Goal: Communication & Community: Answer question/provide support

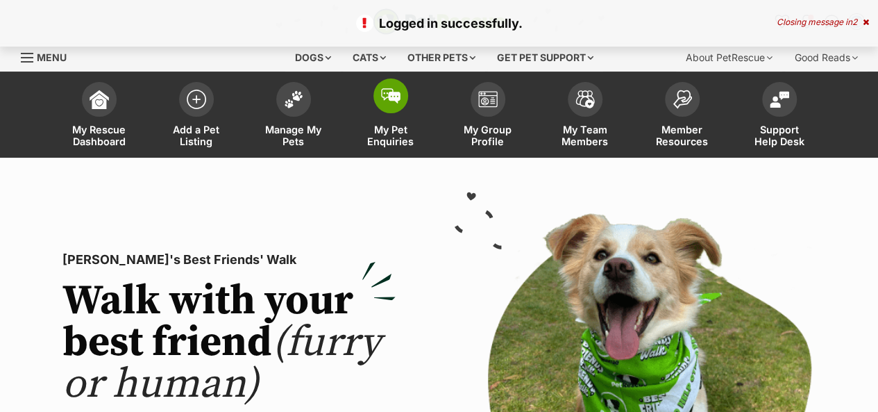
click at [403, 113] on link "My Pet Enquiries" at bounding box center [390, 116] width 97 height 83
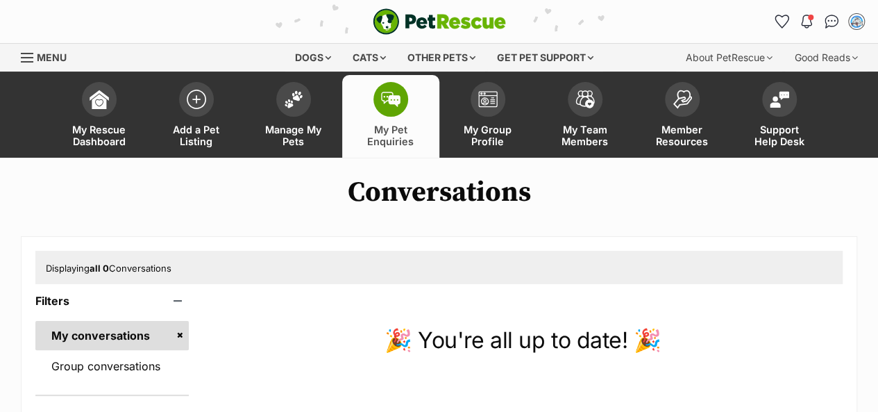
scroll to position [176, 0]
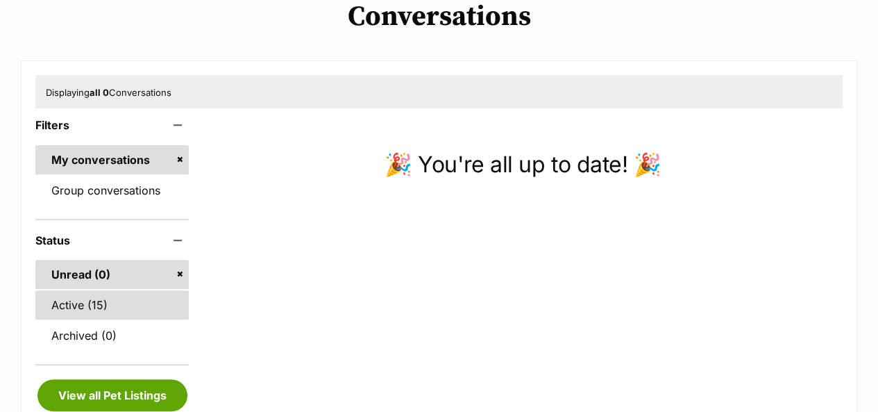
click at [104, 300] on link "Active (15)" at bounding box center [111, 304] width 153 height 29
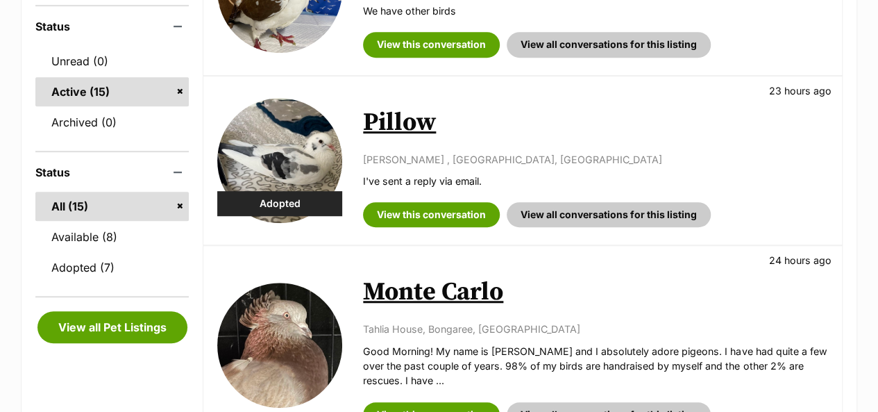
scroll to position [400, 0]
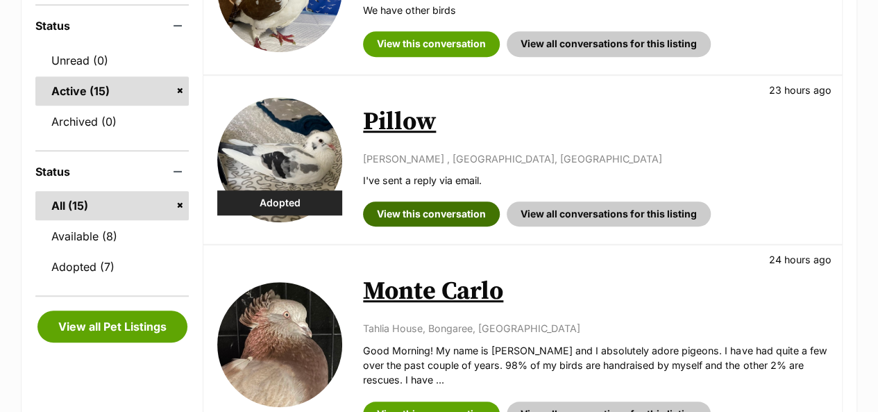
click at [458, 218] on link "View this conversation" at bounding box center [431, 213] width 137 height 25
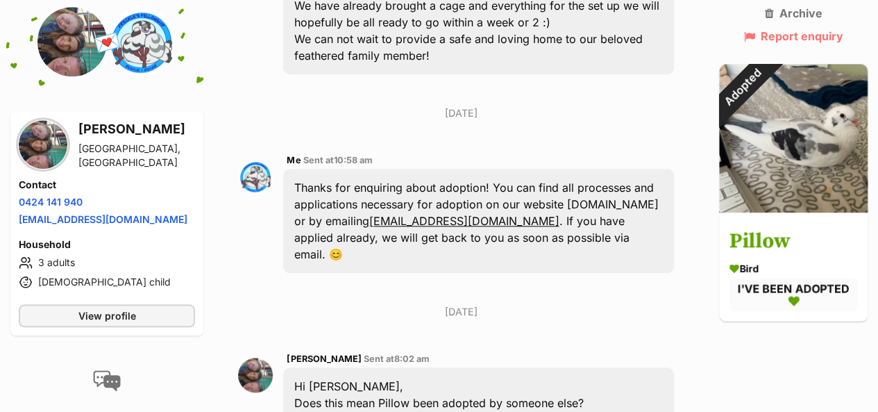
scroll to position [591, 0]
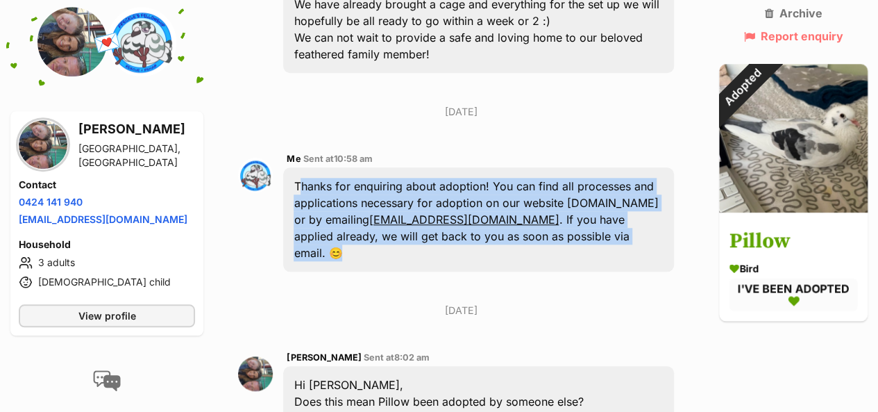
drag, startPoint x: 290, startPoint y: 148, endPoint x: 583, endPoint y: 220, distance: 301.7
click at [583, 220] on div "Thanks for enquiring about adoption! You can find all processes and application…" at bounding box center [478, 219] width 390 height 104
copy div "Thanks for enquiring about adoption! You can find all processes and application…"
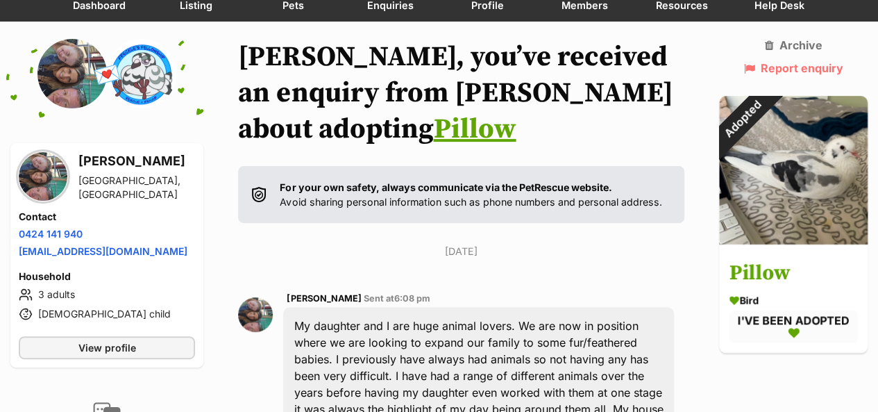
scroll to position [88, 0]
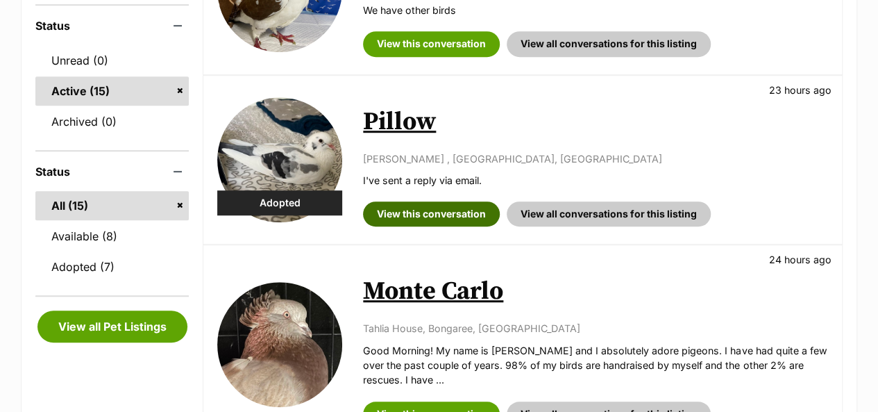
scroll to position [560, 0]
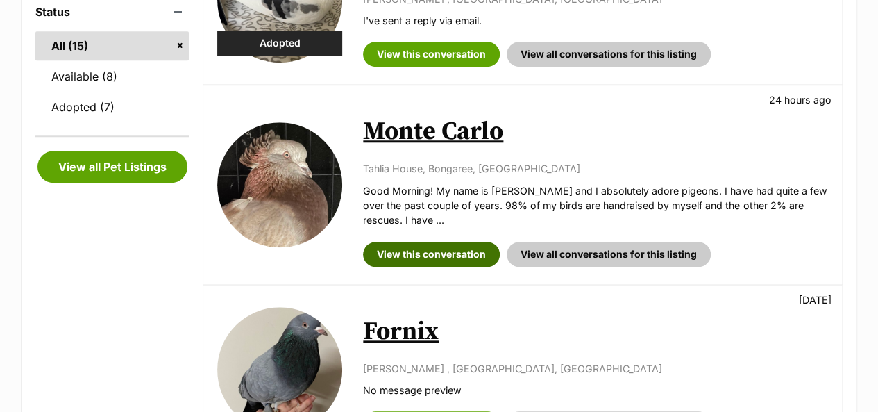
click at [427, 251] on link "View this conversation" at bounding box center [431, 254] width 137 height 25
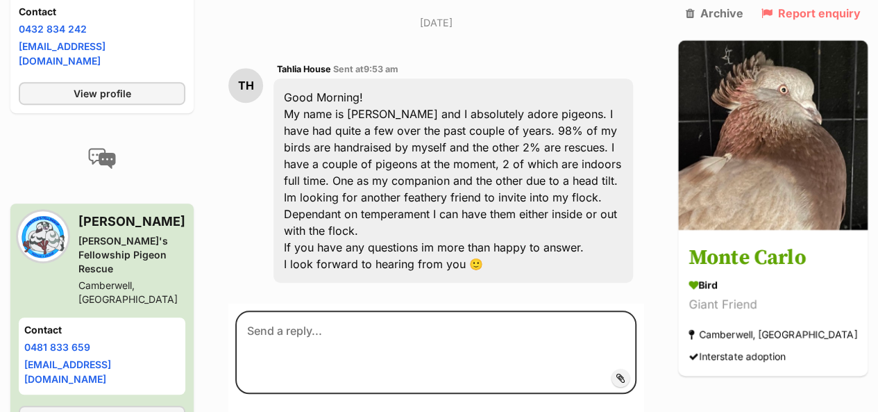
scroll to position [434, 0]
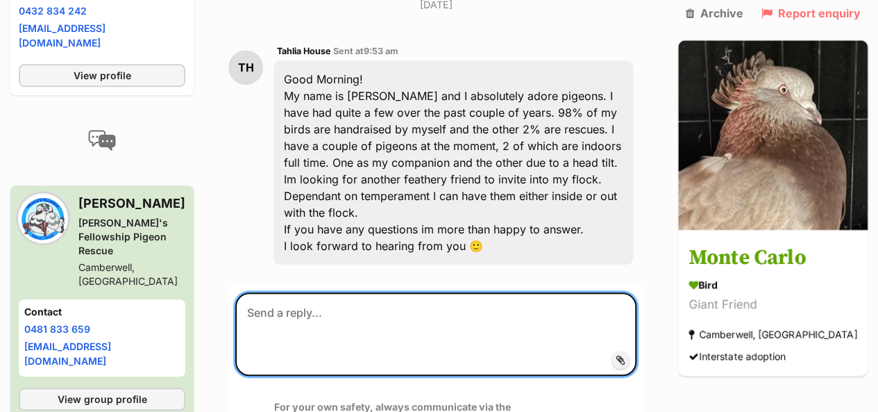
click at [427, 292] on textarea at bounding box center [435, 333] width 401 height 83
paste textarea "Thanks for enquiring about adoption! You can find all processes and application…"
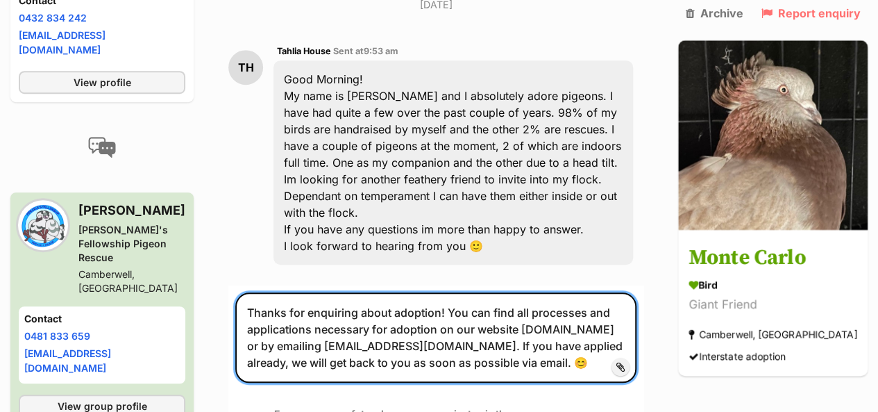
type textarea "Thanks for enquiring about adoption! You can find all processes and application…"
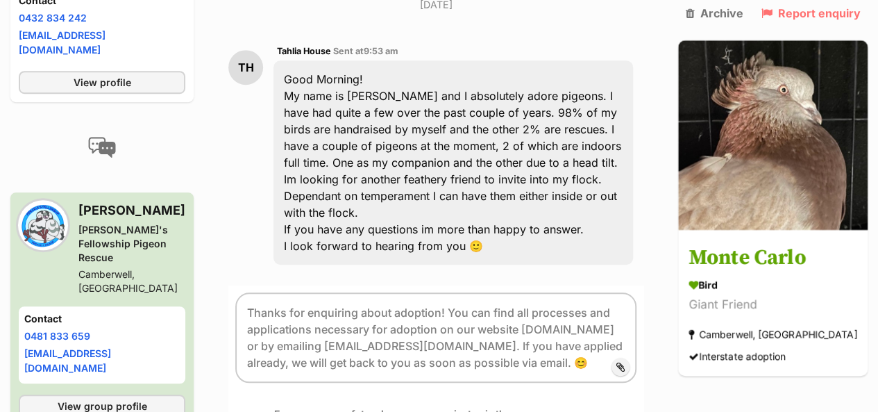
scroll to position [212, 0]
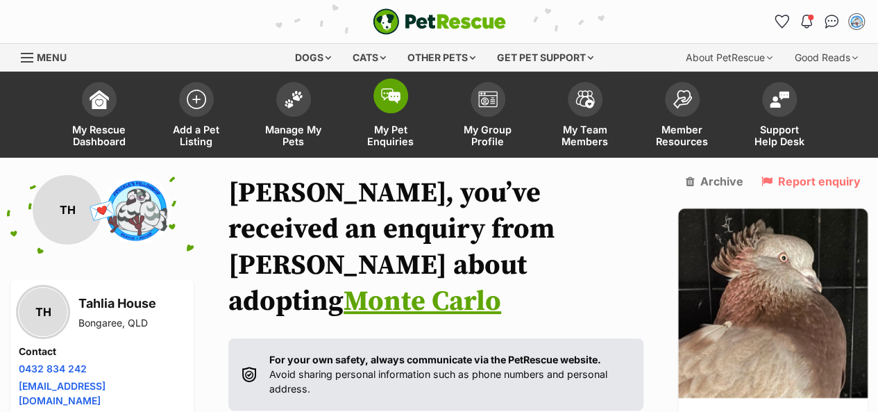
click at [403, 110] on link "My Pet Enquiries" at bounding box center [390, 116] width 97 height 83
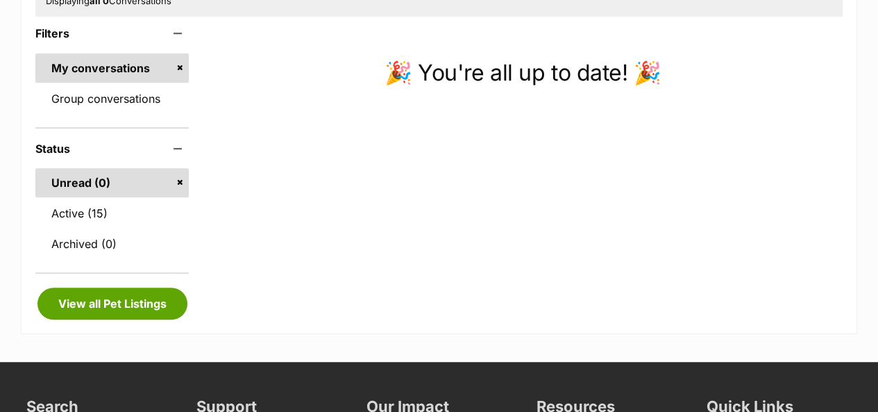
scroll to position [267, 0]
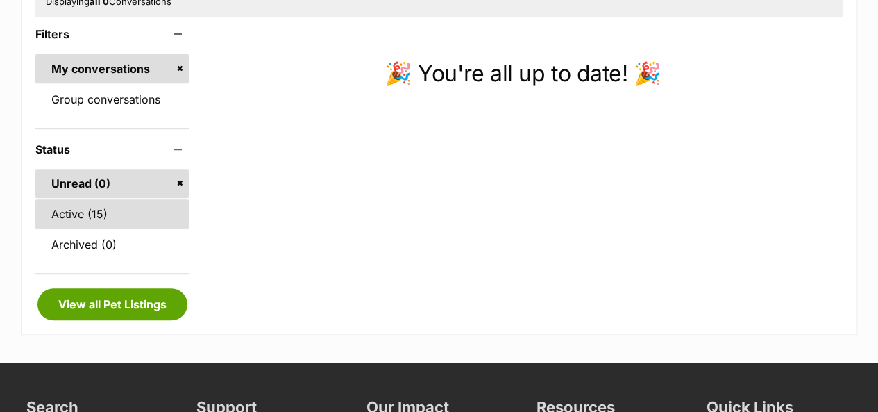
click at [121, 210] on link "Active (15)" at bounding box center [111, 213] width 153 height 29
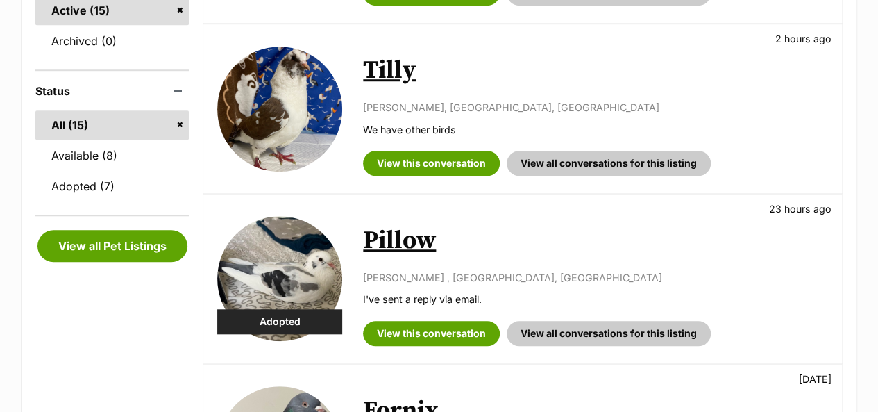
scroll to position [485, 0]
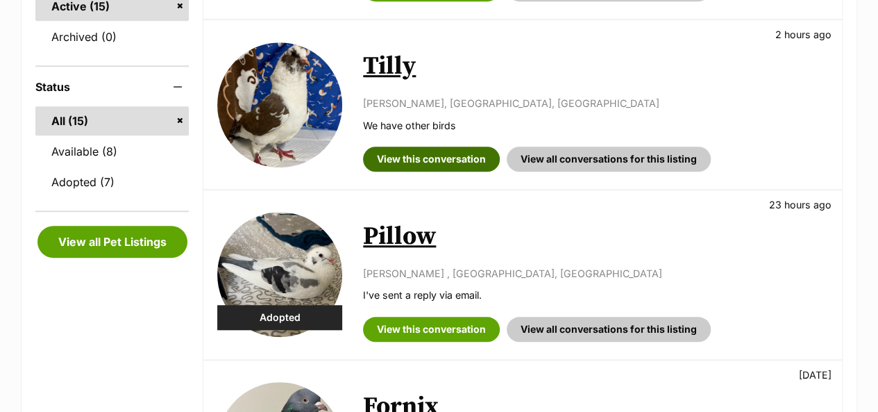
click at [460, 158] on link "View this conversation" at bounding box center [431, 158] width 137 height 25
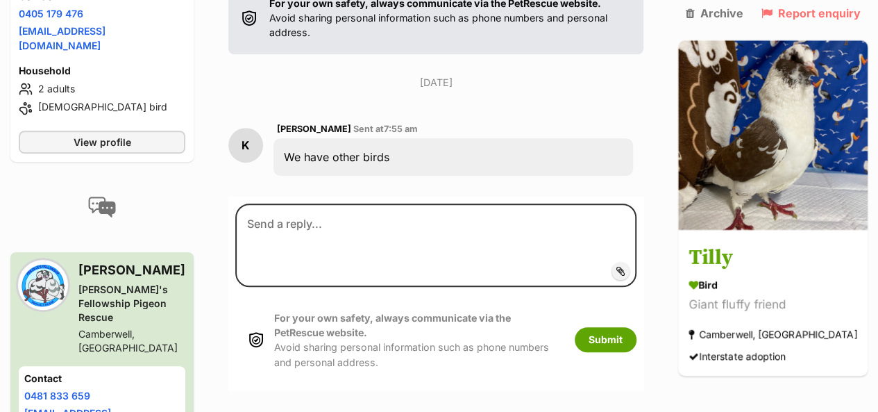
scroll to position [357, 0]
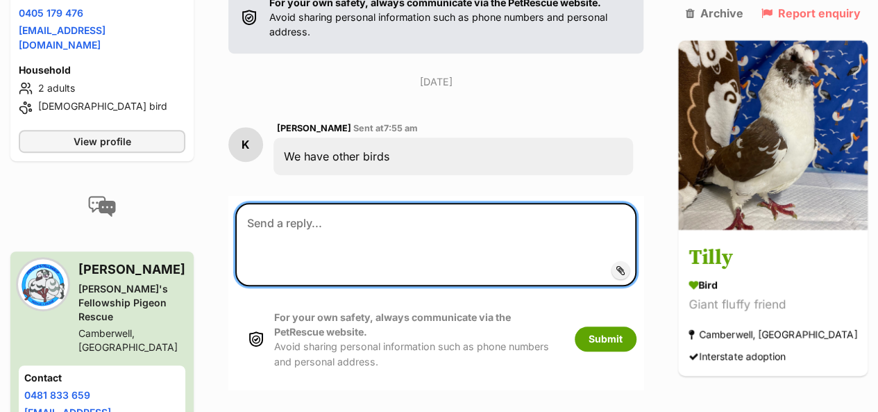
click at [375, 203] on textarea at bounding box center [435, 244] width 401 height 83
paste textarea "Thanks for enquiring about adoption! You can find all processes and application…"
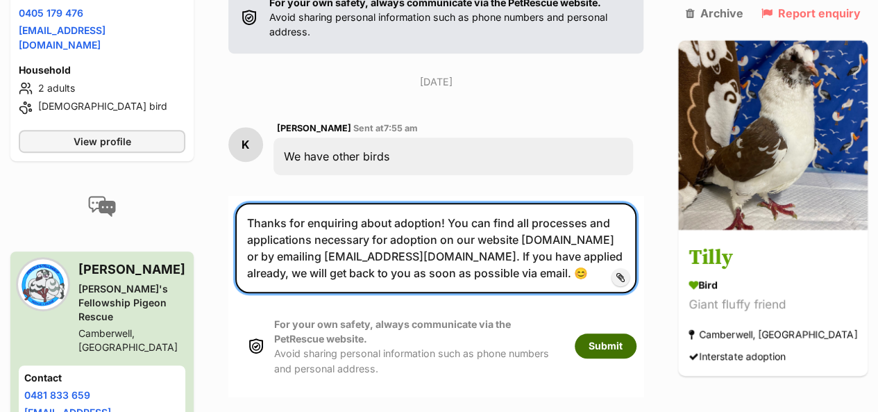
type textarea "Thanks for enquiring about adoption! You can find all processes and application…"
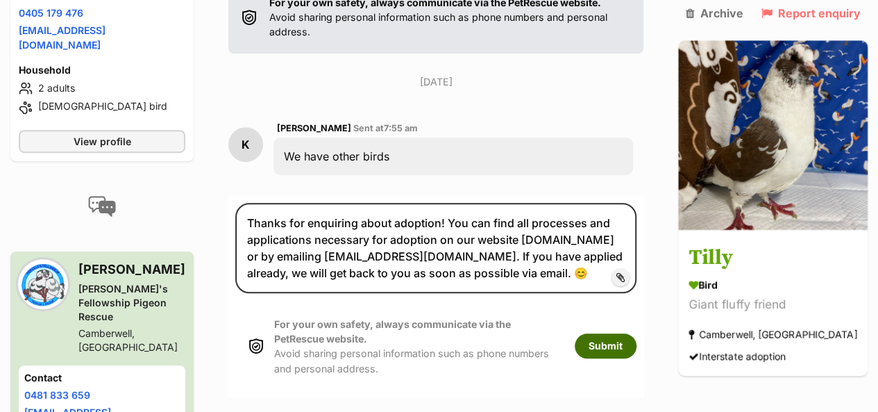
click at [636, 333] on button "Submit" at bounding box center [606, 345] width 62 height 25
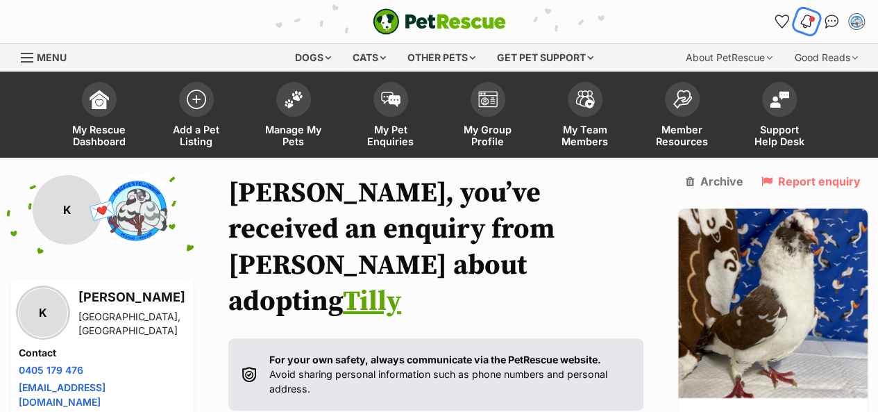
click at [796, 28] on button "Notifications" at bounding box center [807, 21] width 28 height 28
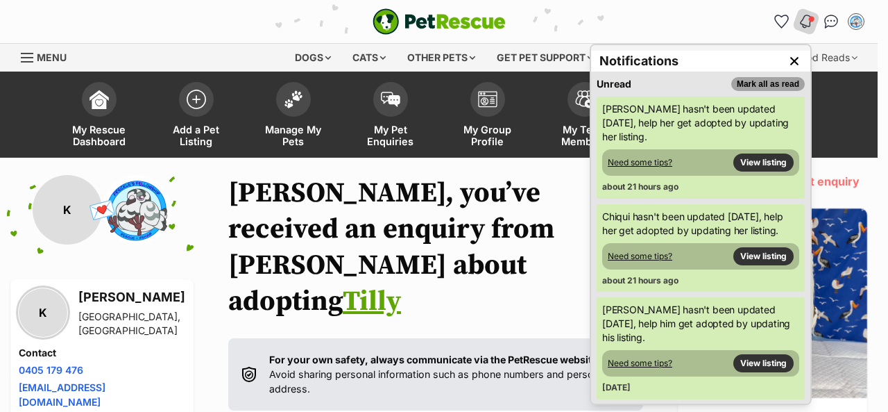
click at [777, 78] on button "Mark all as read" at bounding box center [769, 84] width 74 height 14
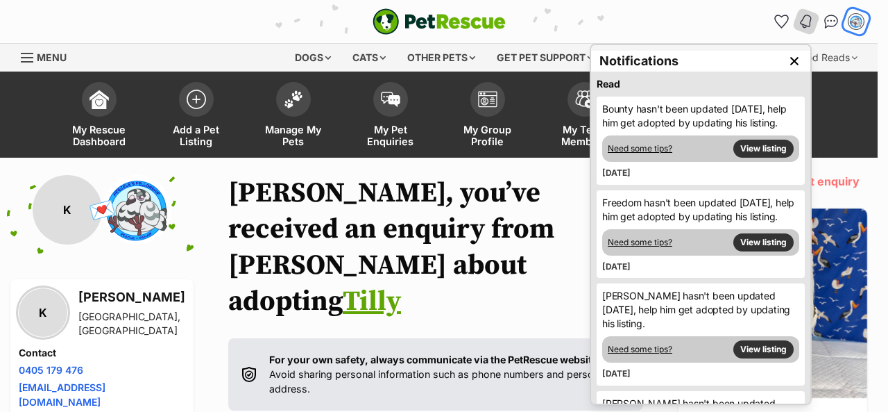
click at [861, 22] on img "My account" at bounding box center [856, 21] width 18 height 18
